Goal: Information Seeking & Learning: Learn about a topic

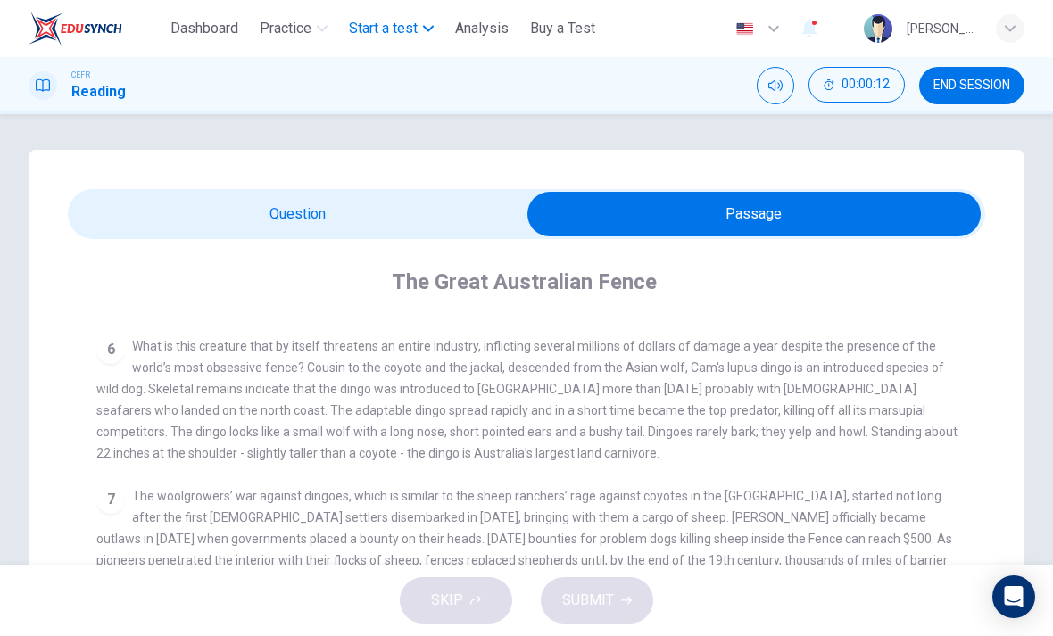
click at [397, 24] on span "Start a test" at bounding box center [383, 28] width 69 height 21
click at [362, 38] on span "Start a test" at bounding box center [383, 28] width 69 height 21
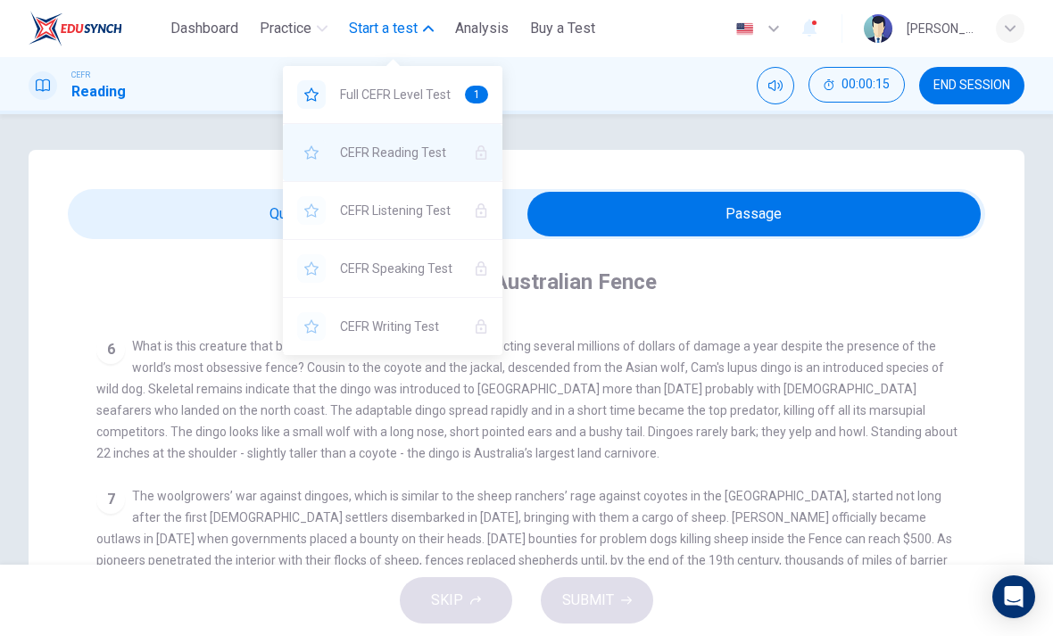
click at [397, 147] on span "CEFR Reading Test" at bounding box center [400, 152] width 120 height 21
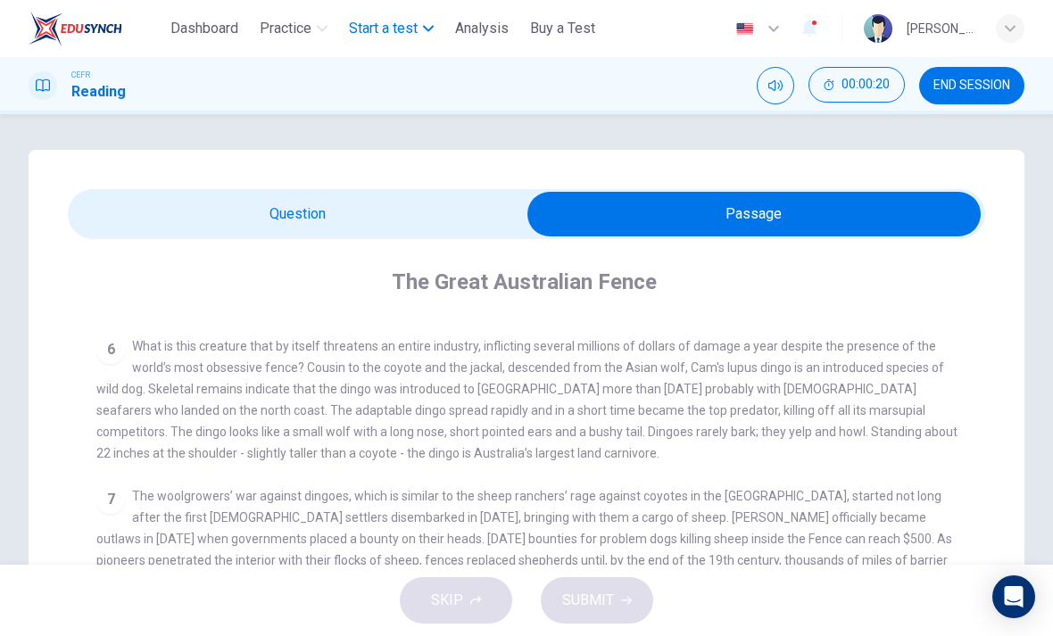
click at [369, 27] on span "Start a test" at bounding box center [383, 28] width 69 height 21
click at [360, 32] on span "Start a test" at bounding box center [383, 28] width 69 height 21
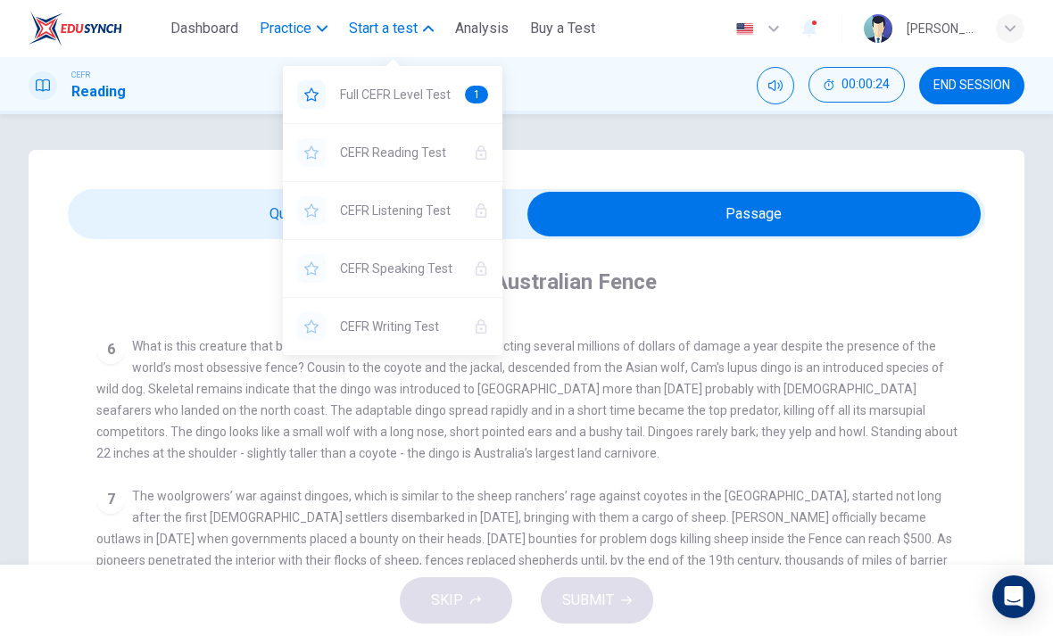
click at [289, 37] on span "Practice" at bounding box center [286, 28] width 52 height 21
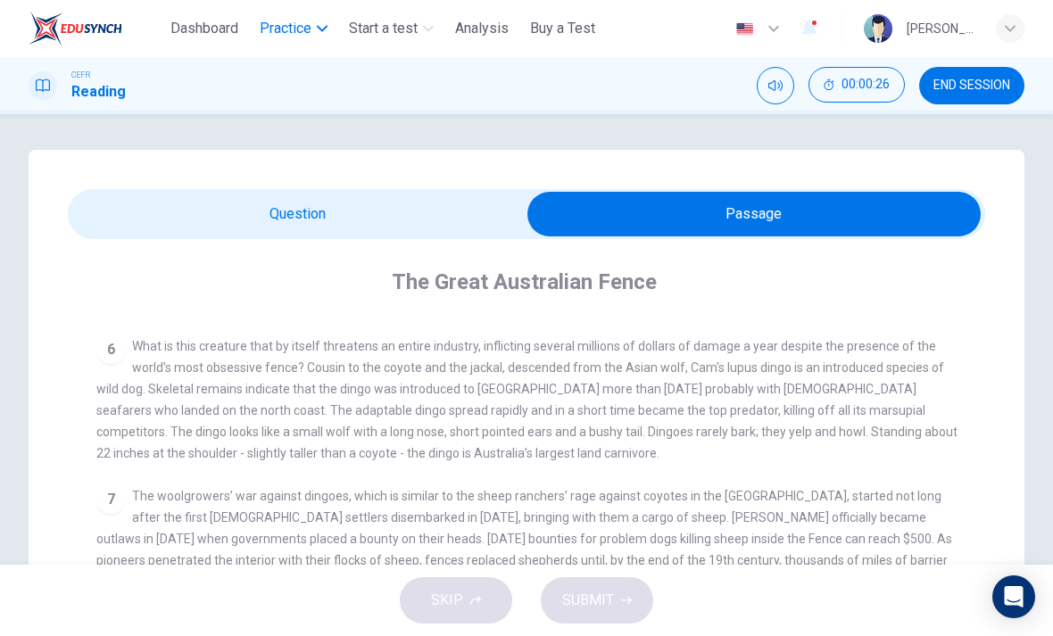
click at [285, 27] on span "Practice" at bounding box center [286, 28] width 52 height 21
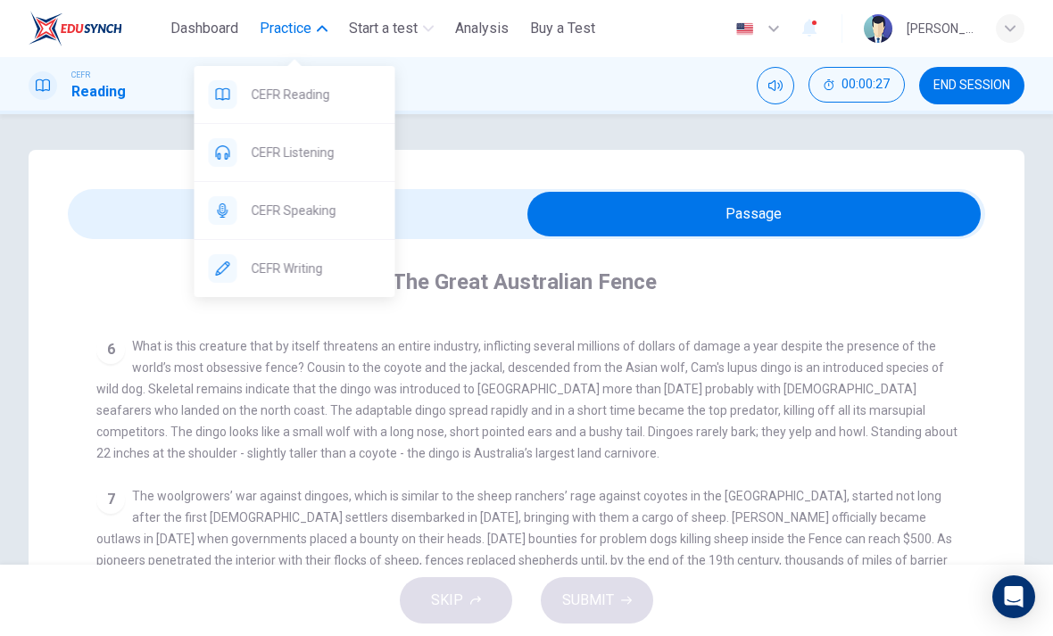
click at [281, 25] on span "Practice" at bounding box center [286, 28] width 52 height 21
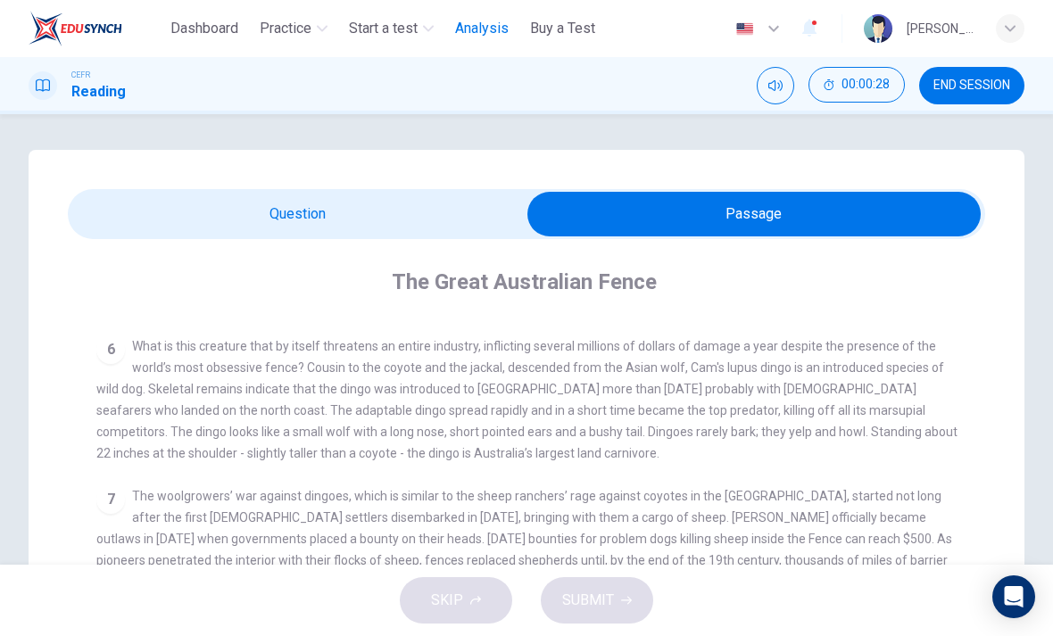
click at [492, 29] on span "Analysis" at bounding box center [482, 28] width 54 height 21
click at [179, 32] on span "Dashboard" at bounding box center [204, 28] width 68 height 21
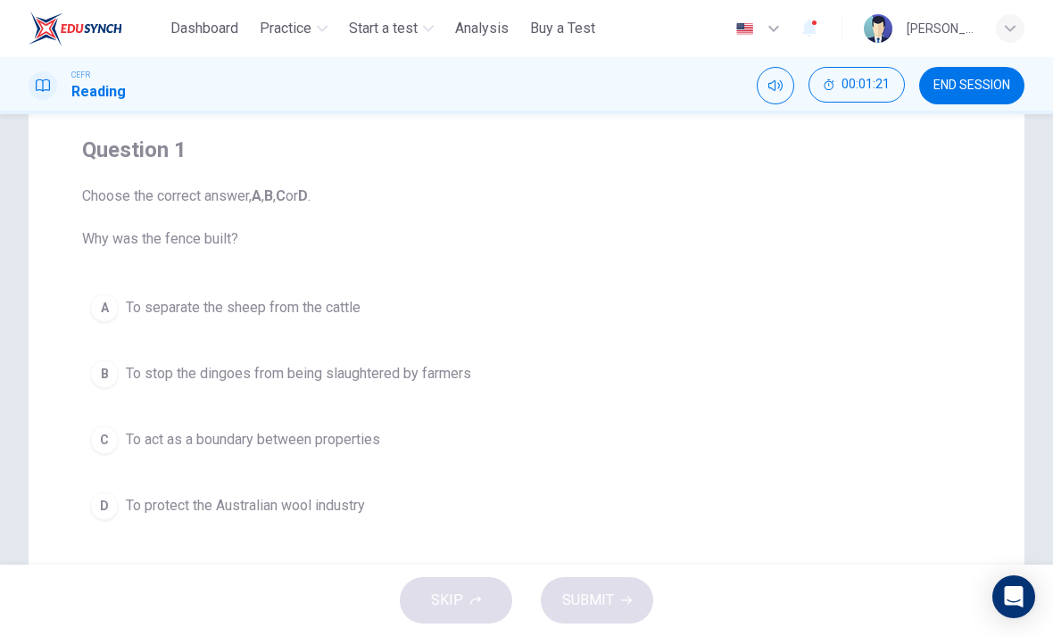
scroll to position [134, 0]
click at [103, 372] on div "B" at bounding box center [104, 372] width 29 height 29
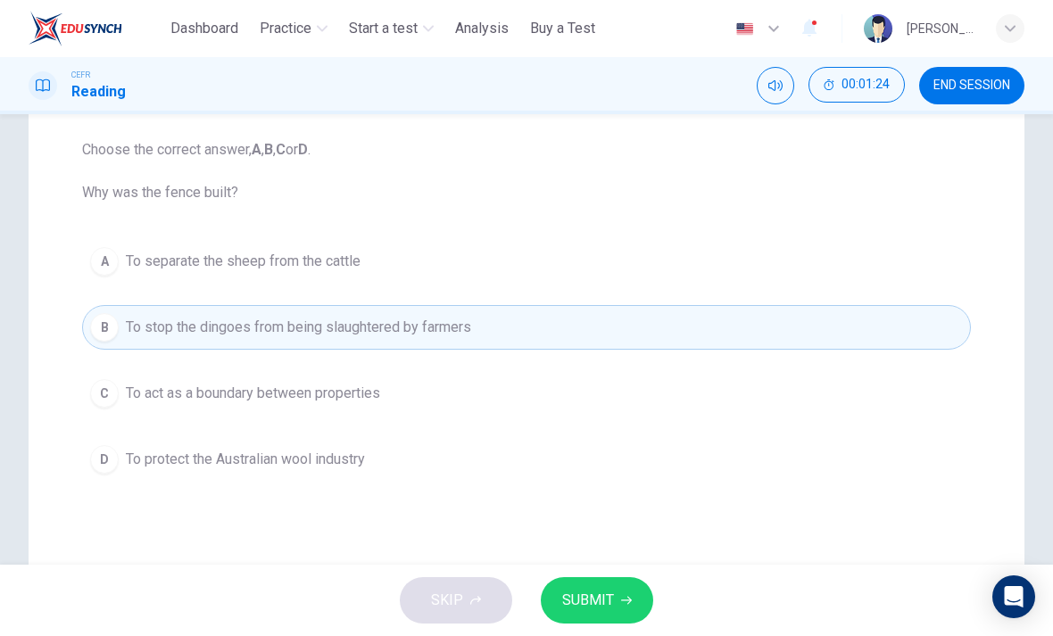
scroll to position [180, 0]
click at [119, 383] on button "C To act as a boundary between properties" at bounding box center [526, 392] width 889 height 45
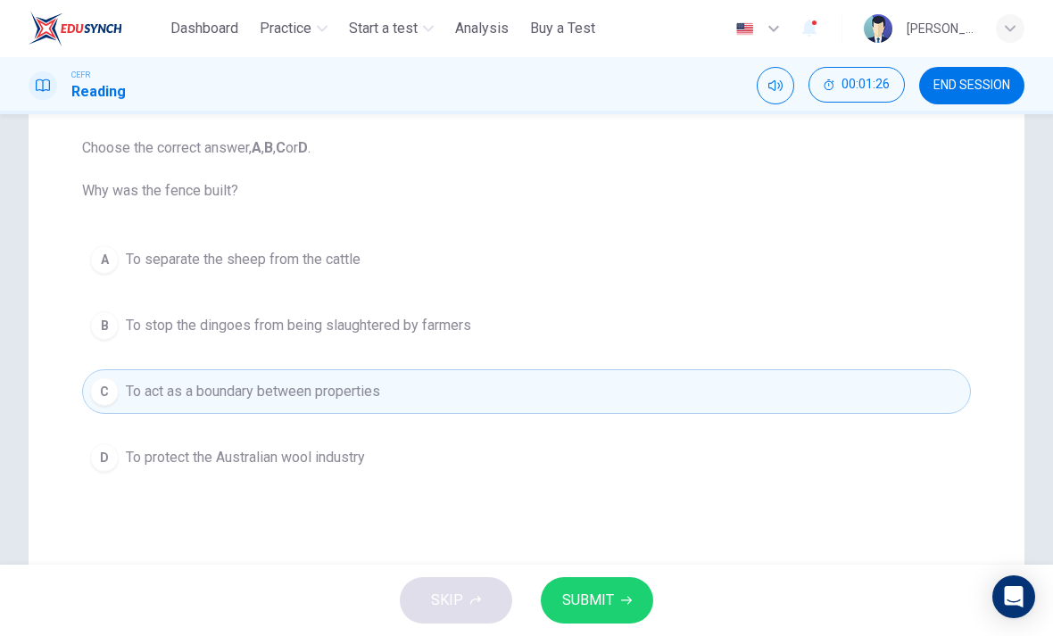
click at [160, 445] on button "D To protect the Australian wool industry" at bounding box center [526, 458] width 889 height 45
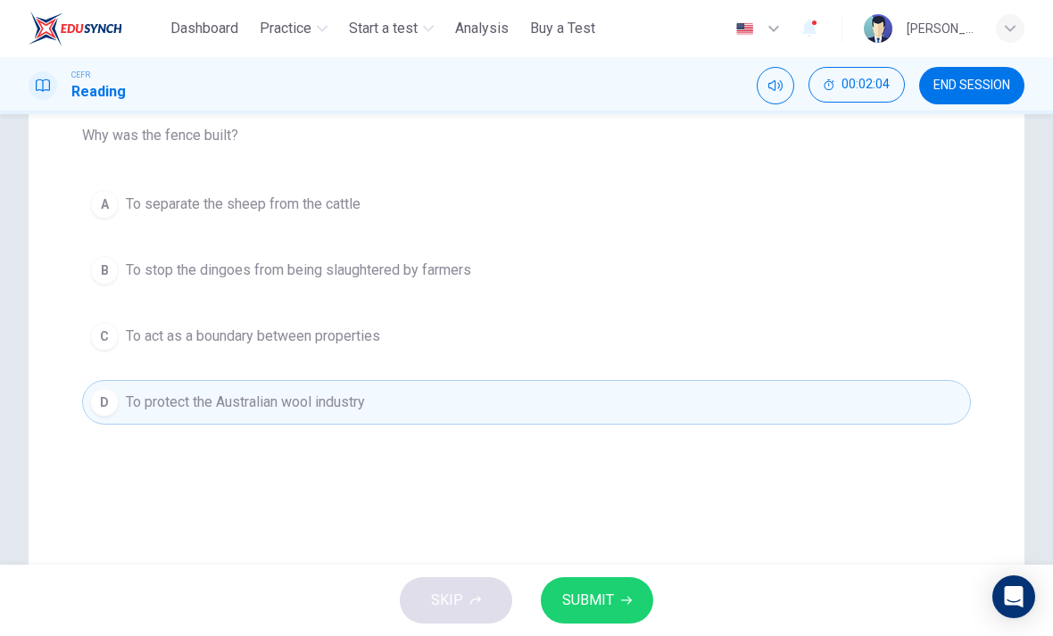
scroll to position [237, 0]
click at [596, 601] on span "SUBMIT" at bounding box center [588, 600] width 52 height 25
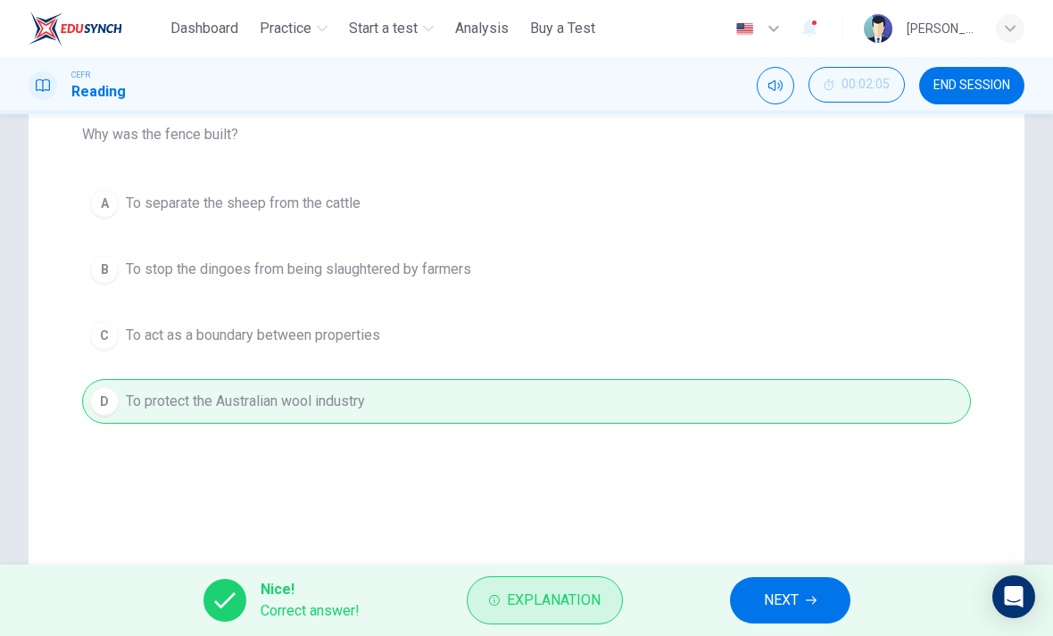
click at [507, 598] on span "Explanation" at bounding box center [554, 600] width 94 height 25
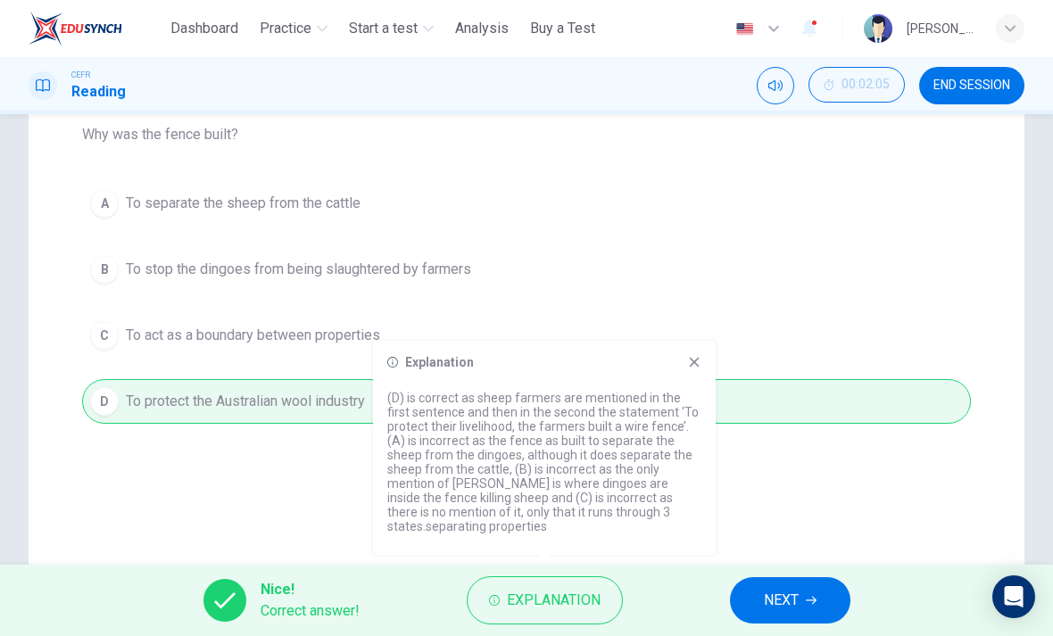
click at [698, 355] on icon at bounding box center [694, 362] width 14 height 14
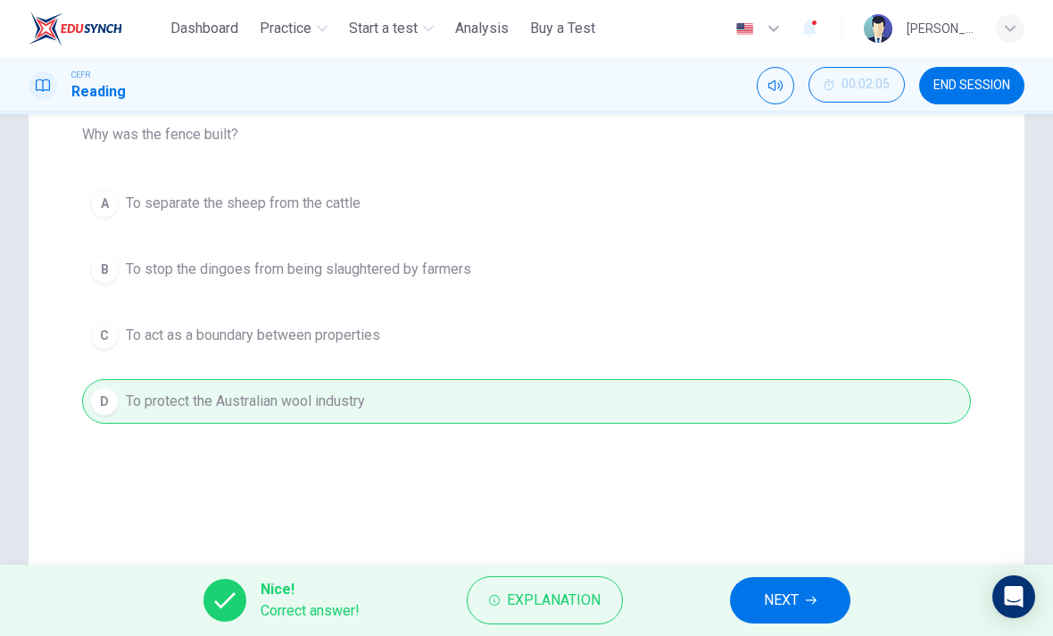
click at [769, 604] on span "NEXT" at bounding box center [781, 600] width 35 height 25
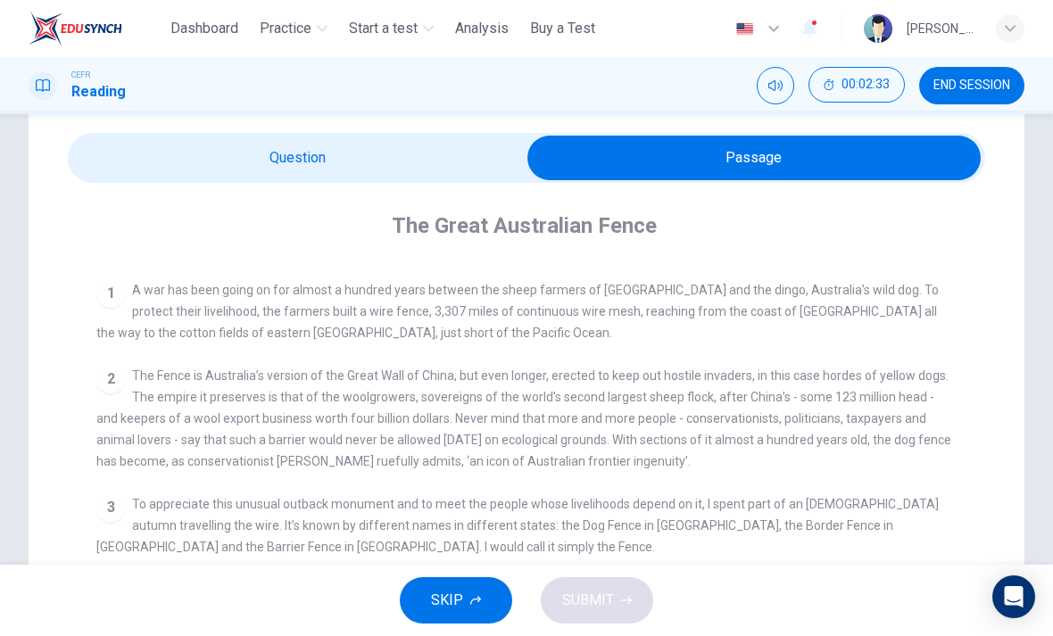
scroll to position [327, 0]
click at [824, 80] on icon "Hide" at bounding box center [829, 84] width 11 height 11
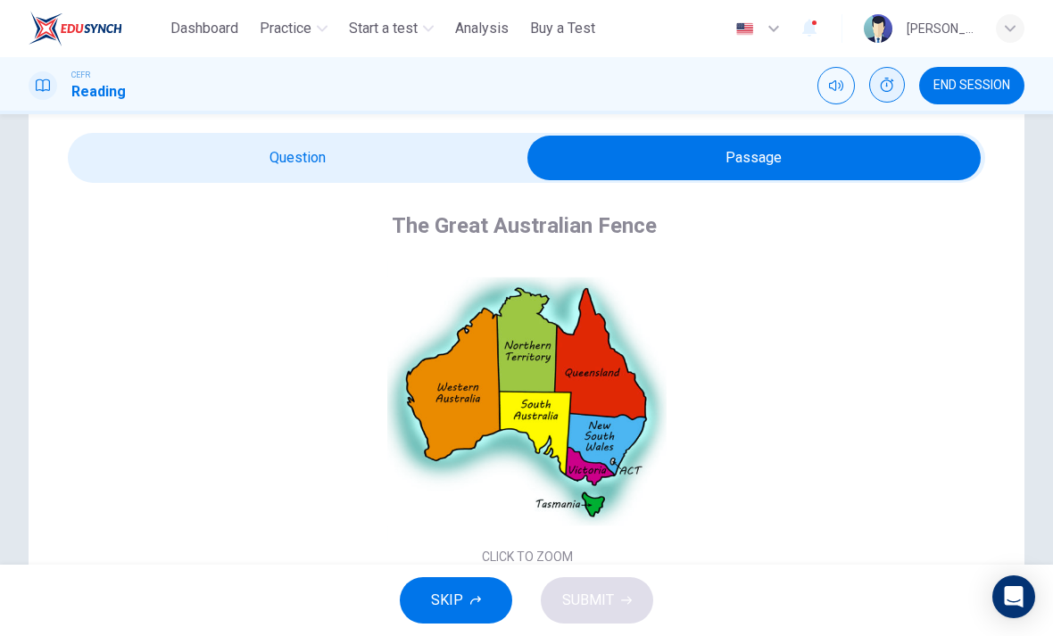
scroll to position [0, 0]
click at [885, 86] on icon "Show" at bounding box center [887, 85] width 14 height 14
click at [843, 91] on span "00:02:51" at bounding box center [866, 85] width 48 height 14
click at [832, 99] on button "Mute" at bounding box center [836, 85] width 37 height 37
click at [832, 87] on button "Unmute" at bounding box center [843, 79] width 23 height 23
